Goal: Information Seeking & Learning: Learn about a topic

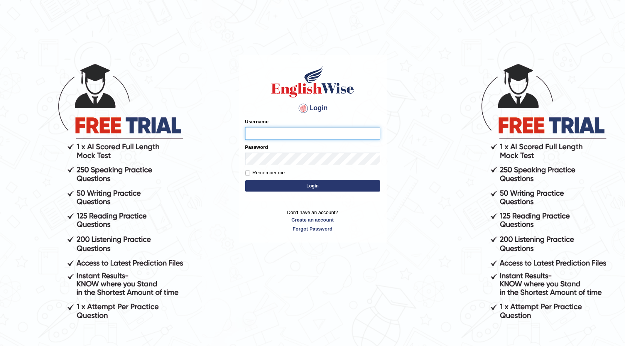
drag, startPoint x: 285, startPoint y: 130, endPoint x: 293, endPoint y: 129, distance: 8.0
click at [285, 130] on input "Username" at bounding box center [312, 133] width 135 height 13
type input "[DEMOGRAPHIC_DATA]"
click at [245, 180] on button "Login" at bounding box center [312, 185] width 135 height 11
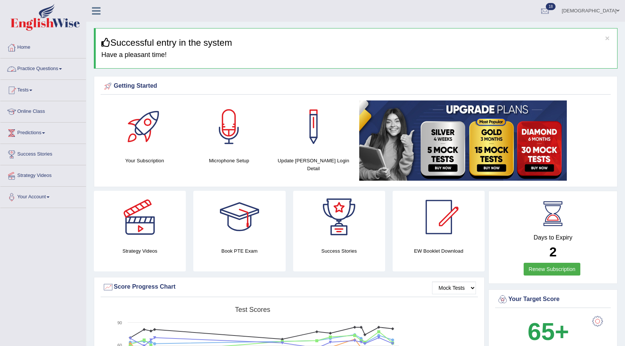
click at [58, 68] on link "Practice Questions" at bounding box center [43, 68] width 86 height 19
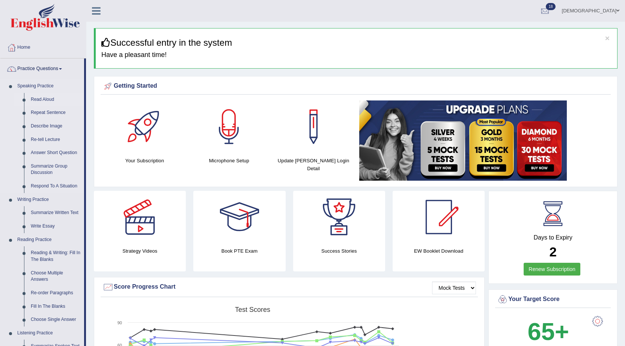
click at [48, 96] on link "Read Aloud" at bounding box center [55, 100] width 57 height 14
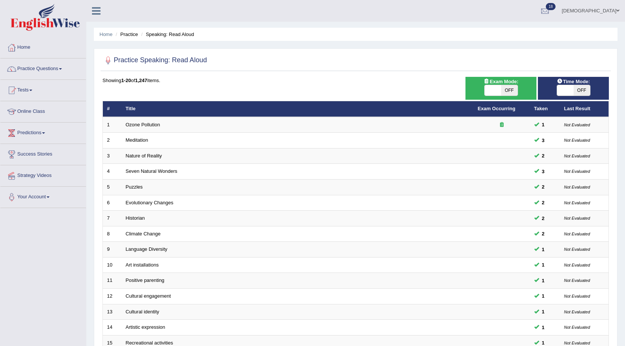
click at [568, 88] on span at bounding box center [565, 90] width 17 height 11
checkbox input "true"
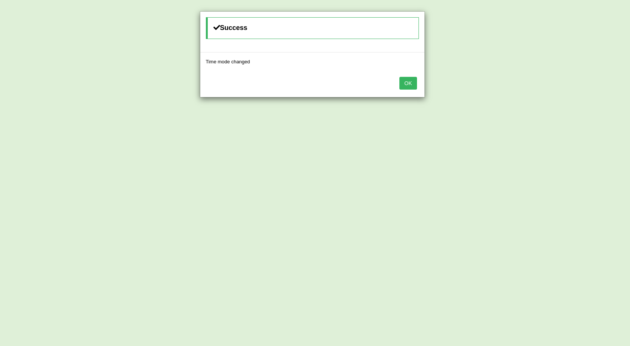
click at [407, 83] on button "OK" at bounding box center [408, 83] width 17 height 13
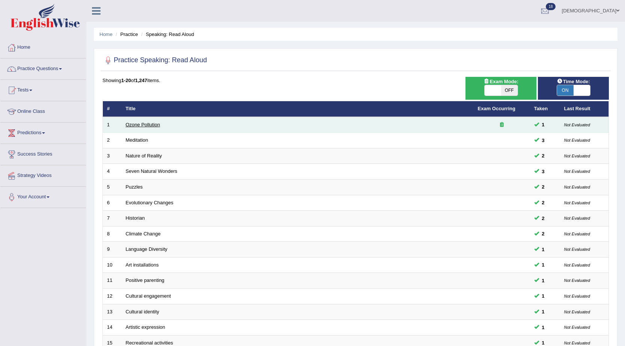
click at [147, 125] on link "Ozone Pollution" at bounding box center [143, 125] width 35 height 6
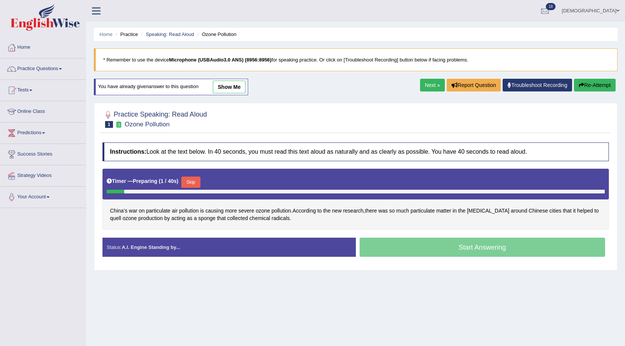
click at [200, 181] on button "Skip" at bounding box center [190, 182] width 19 height 11
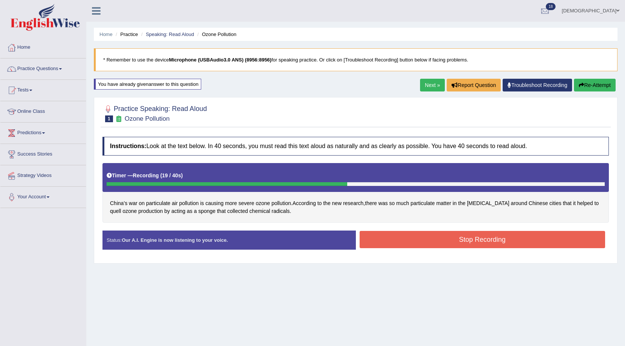
click at [397, 237] on button "Stop Recording" at bounding box center [482, 239] width 246 height 17
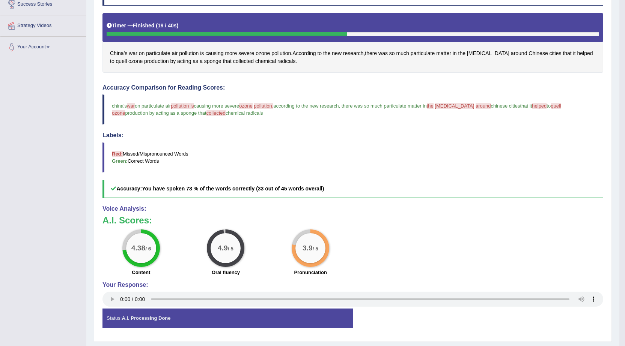
scroll to position [38, 0]
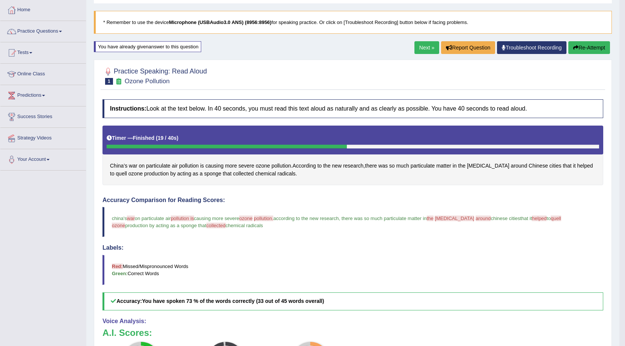
click at [416, 48] on link "Next »" at bounding box center [426, 47] width 25 height 13
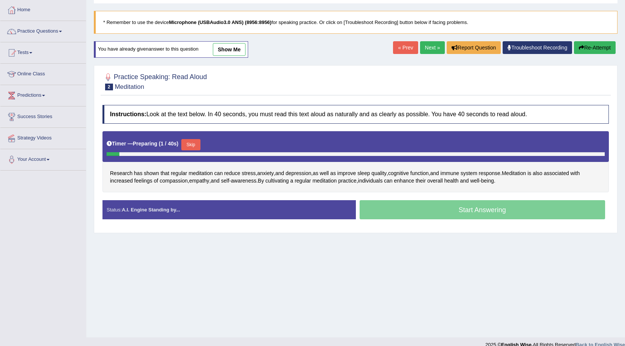
click at [210, 144] on div "Timer — Preparing ( 1 / 40s ) Skip" at bounding box center [356, 144] width 498 height 15
click at [436, 51] on link "Next »" at bounding box center [432, 47] width 25 height 13
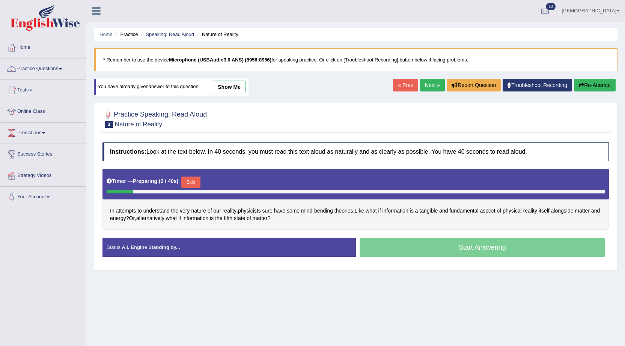
click at [196, 184] on button "Skip" at bounding box center [190, 182] width 19 height 11
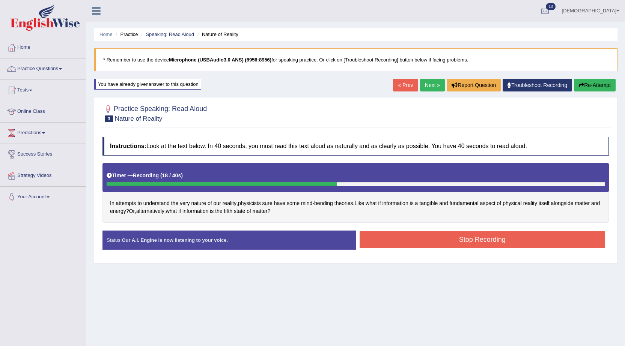
click at [383, 243] on button "Stop Recording" at bounding box center [482, 239] width 246 height 17
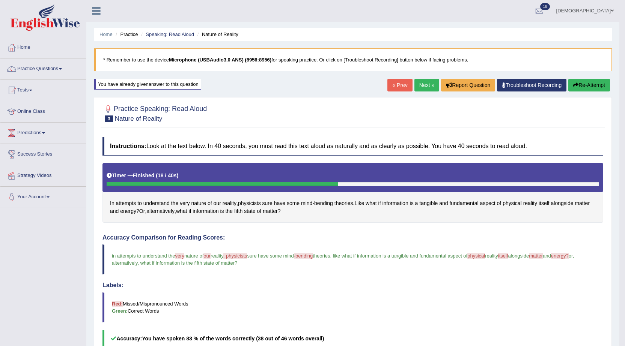
click at [419, 84] on link "Next »" at bounding box center [426, 85] width 25 height 13
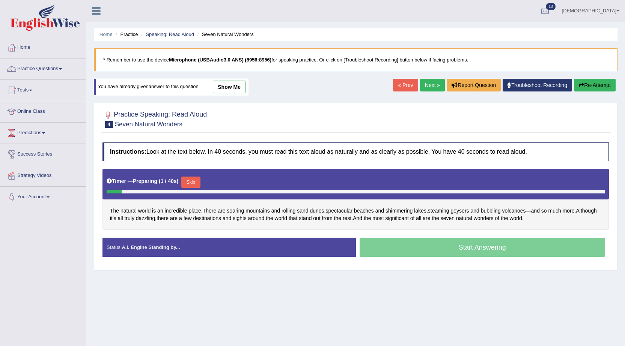
click at [194, 181] on button "Skip" at bounding box center [190, 182] width 19 height 11
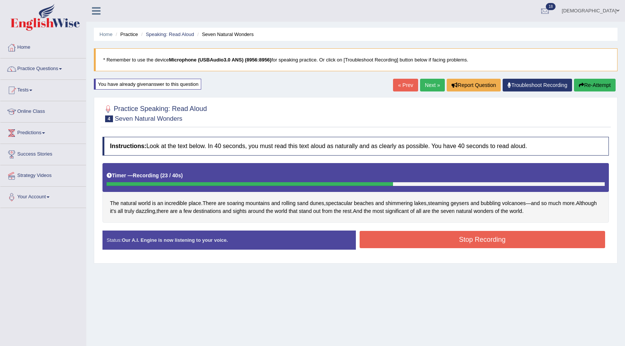
click at [385, 239] on button "Stop Recording" at bounding box center [482, 239] width 246 height 17
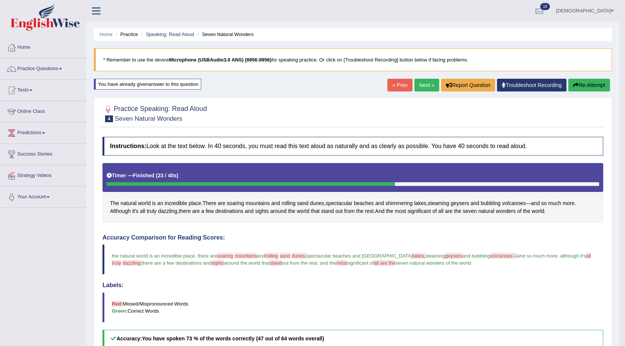
click at [423, 89] on link "Next »" at bounding box center [426, 85] width 25 height 13
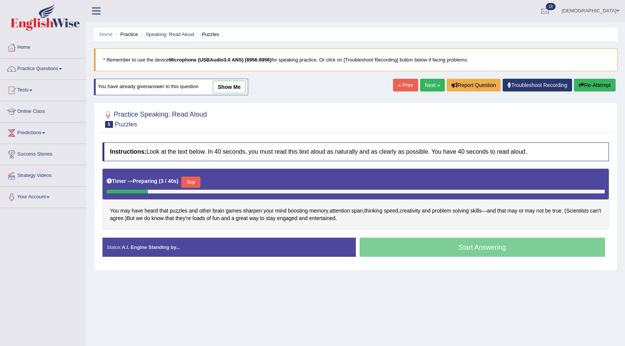
click at [190, 180] on button "Skip" at bounding box center [190, 182] width 19 height 11
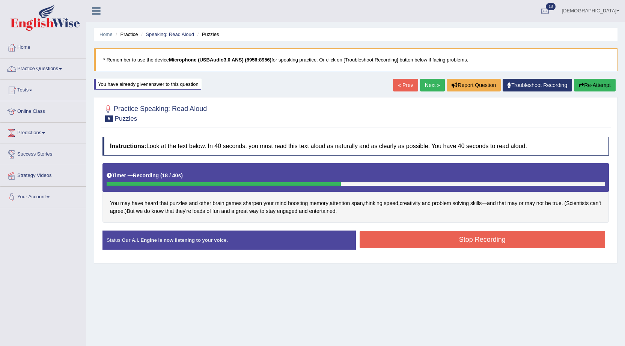
click at [407, 243] on button "Stop Recording" at bounding box center [482, 239] width 246 height 17
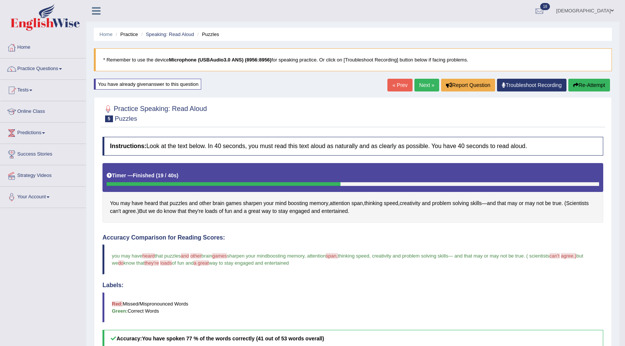
click at [426, 84] on link "Next »" at bounding box center [426, 85] width 25 height 13
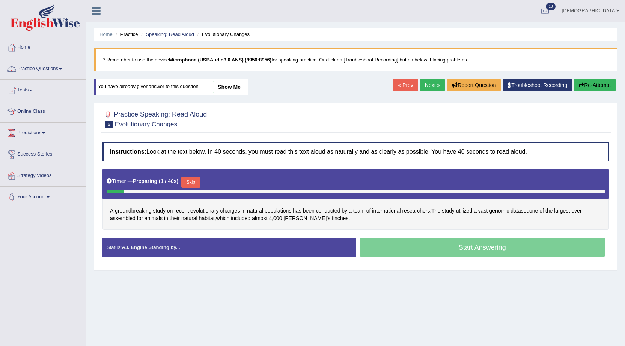
click at [195, 175] on div "Timer — Preparing ( 1 / 40s ) Skip" at bounding box center [356, 182] width 498 height 15
drag, startPoint x: 194, startPoint y: 181, endPoint x: 198, endPoint y: 181, distance: 4.1
click at [195, 181] on button "Skip" at bounding box center [190, 182] width 19 height 11
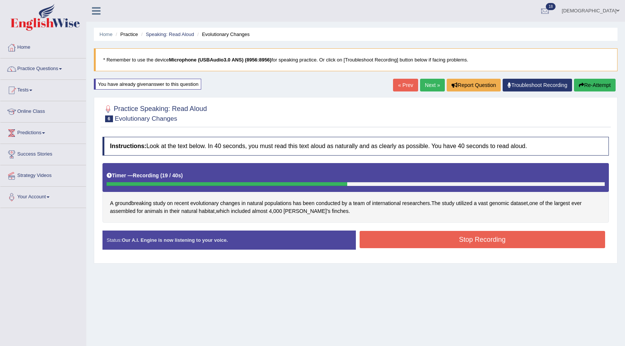
drag, startPoint x: 422, startPoint y: 235, endPoint x: 443, endPoint y: 249, distance: 24.6
click at [424, 236] on button "Stop Recording" at bounding box center [482, 239] width 246 height 17
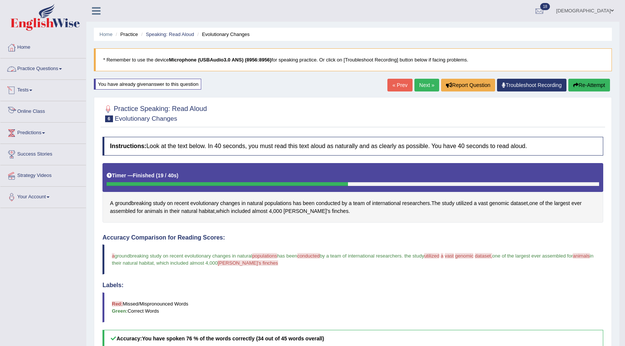
click at [30, 87] on link "Tests" at bounding box center [43, 89] width 86 height 19
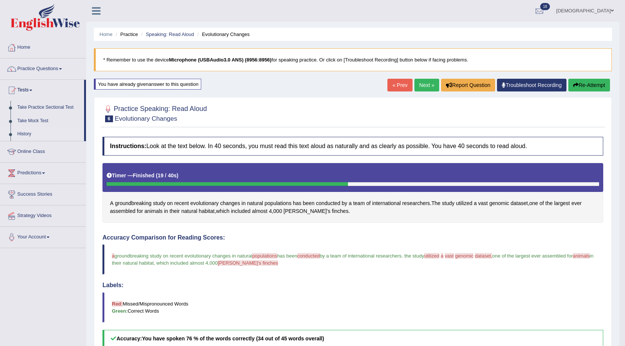
click at [26, 131] on link "History" at bounding box center [49, 135] width 70 height 14
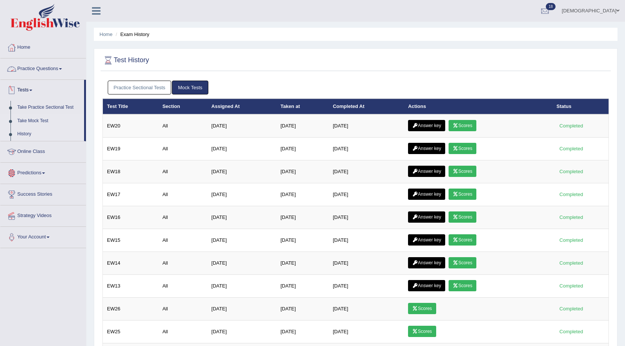
click at [33, 117] on link "Take Mock Test" at bounding box center [49, 121] width 70 height 14
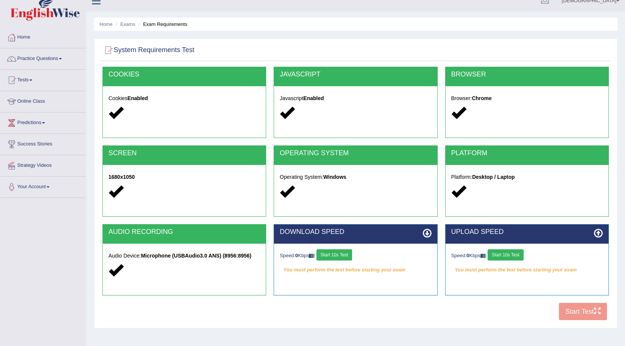
drag, startPoint x: 348, startPoint y: 254, endPoint x: 353, endPoint y: 247, distance: 8.9
click at [350, 254] on button "Start 10s Test" at bounding box center [334, 254] width 36 height 11
click at [515, 256] on button "Start 10s Test" at bounding box center [505, 254] width 36 height 11
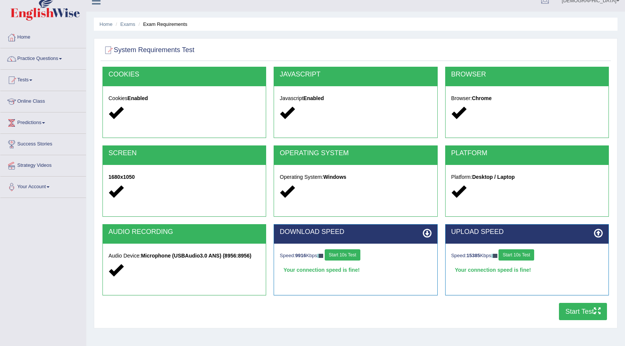
click at [570, 315] on button "Start Test" at bounding box center [583, 311] width 48 height 17
